Goal: Task Accomplishment & Management: Manage account settings

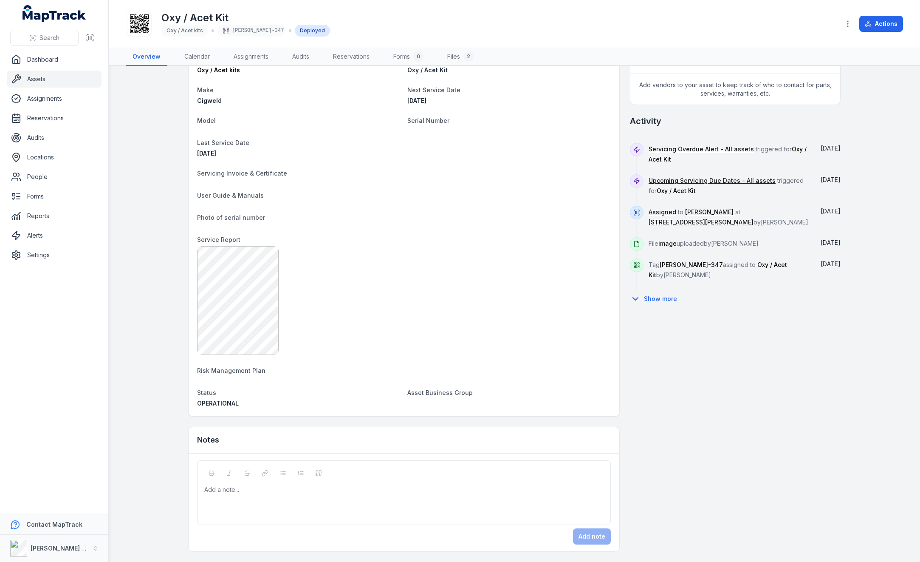
scroll to position [264, 0]
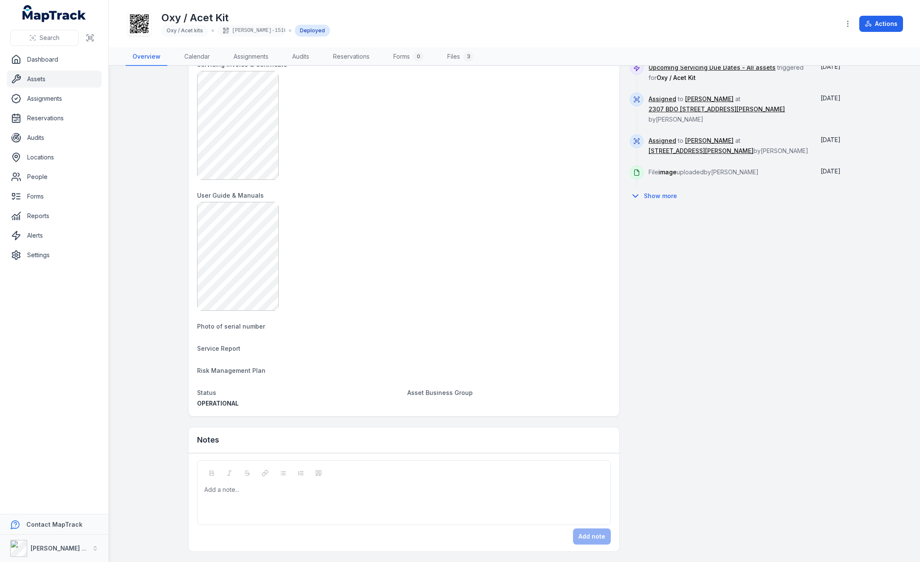
scroll to position [382, 0]
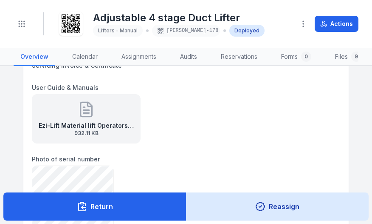
scroll to position [212, 0]
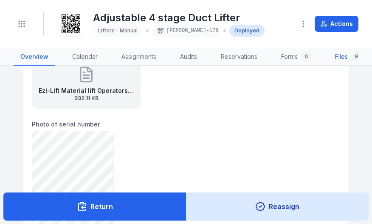
click at [343, 57] on link "Files 9" at bounding box center [348, 57] width 40 height 18
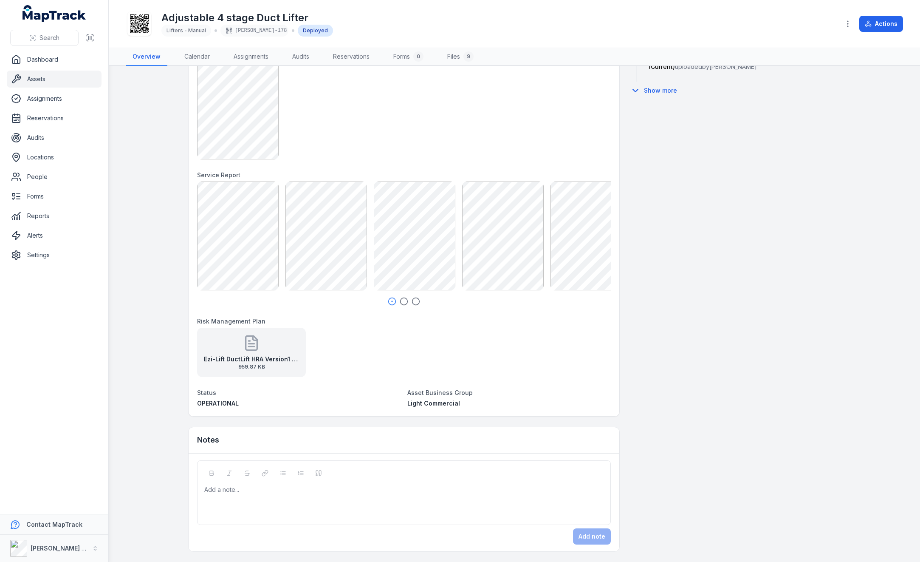
scroll to position [487, 0]
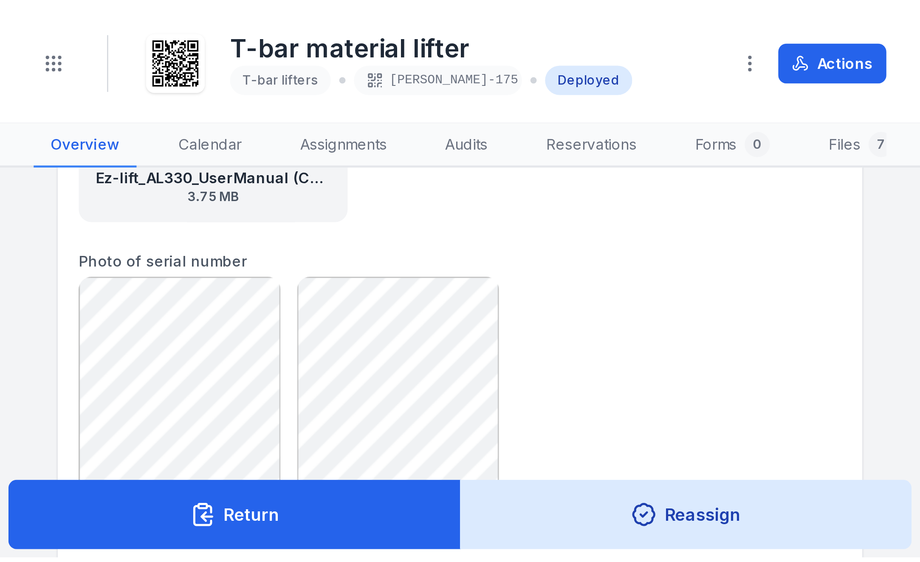
scroll to position [255, 0]
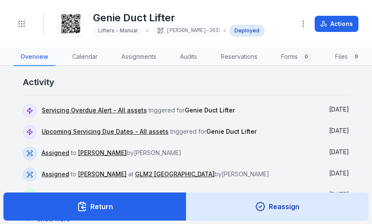
scroll to position [1257, 0]
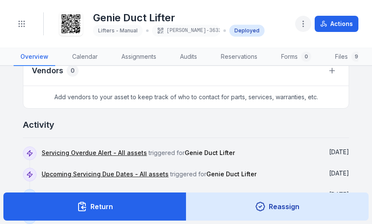
click at [308, 23] on icon "button" at bounding box center [303, 24] width 8 height 8
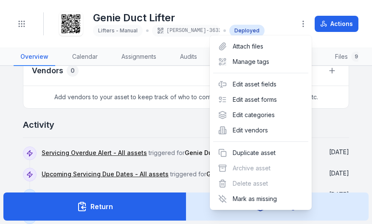
click at [343, 25] on div "Actions" at bounding box center [326, 24] width 63 height 16
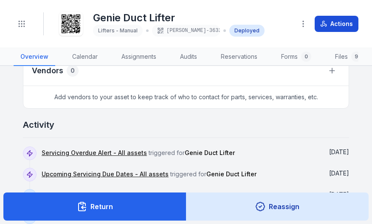
click at [342, 24] on button "Actions" at bounding box center [337, 24] width 44 height 16
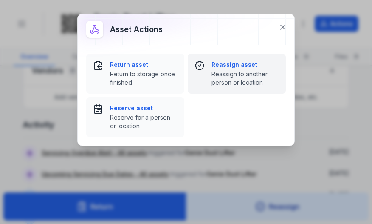
click at [227, 70] on span "Reassign to another person or location" at bounding box center [246, 78] width 68 height 17
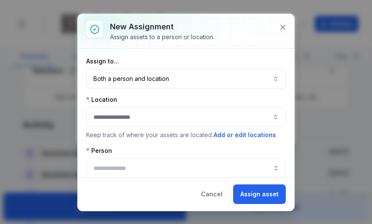
click at [151, 116] on button "button" at bounding box center [186, 117] width 200 height 20
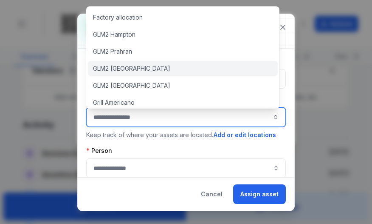
scroll to position [765, 0]
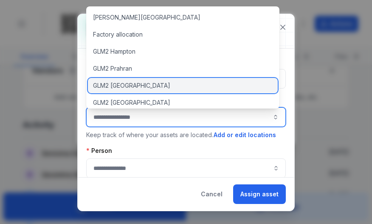
click at [139, 86] on span "GLM2 [GEOGRAPHIC_DATA]" at bounding box center [131, 85] width 77 height 8
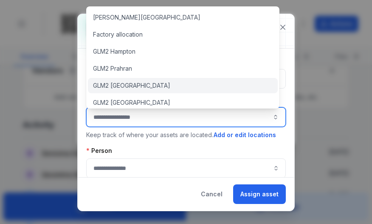
type input "**********"
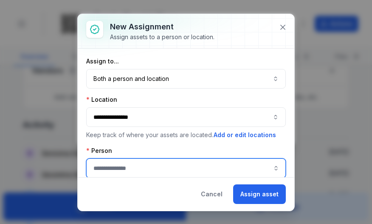
click at [145, 171] on input "assignment-add:person-label" at bounding box center [186, 168] width 200 height 20
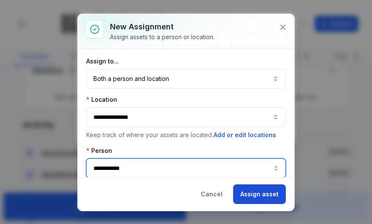
type input "**********"
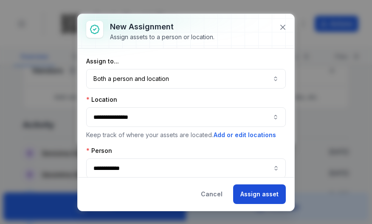
click at [266, 200] on button "Assign asset" at bounding box center [259, 194] width 53 height 20
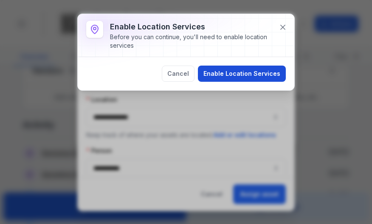
click at [279, 69] on button "Enable Location Services" at bounding box center [242, 73] width 88 height 16
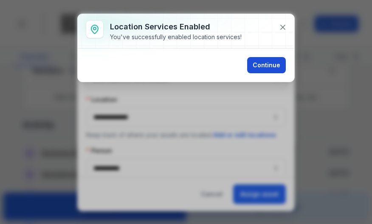
click at [271, 57] on button "Continue" at bounding box center [266, 65] width 39 height 16
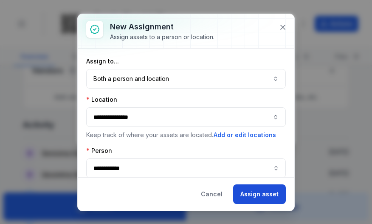
click at [259, 190] on button "Assign asset" at bounding box center [259, 194] width 53 height 20
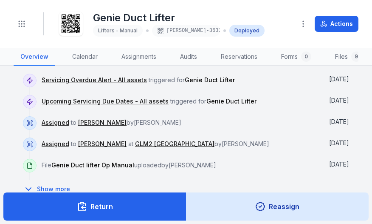
scroll to position [1342, 0]
